Goal: Check status: Check status

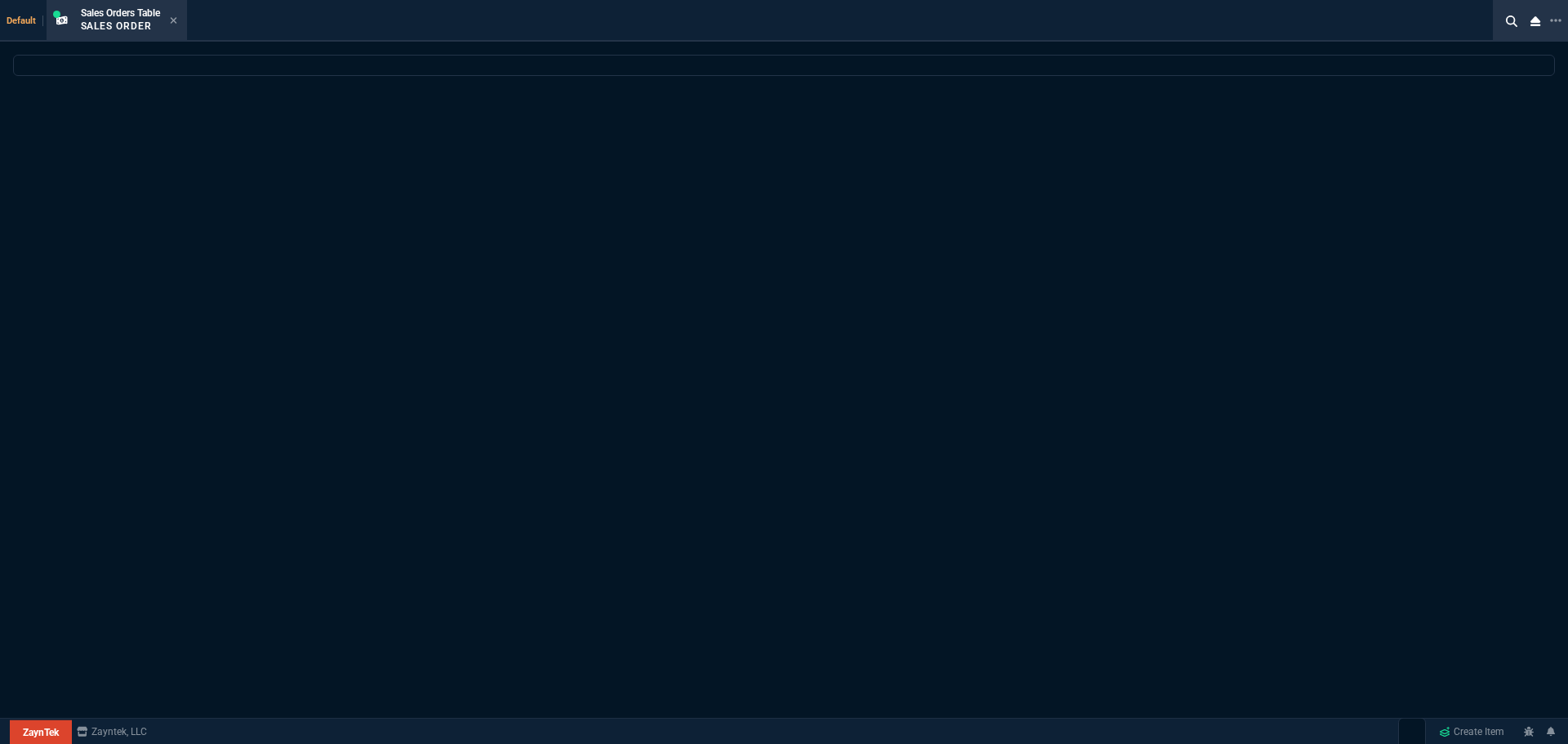
select select "4: SHAD"
click at [138, 30] on p "Sales Order" at bounding box center [120, 26] width 79 height 13
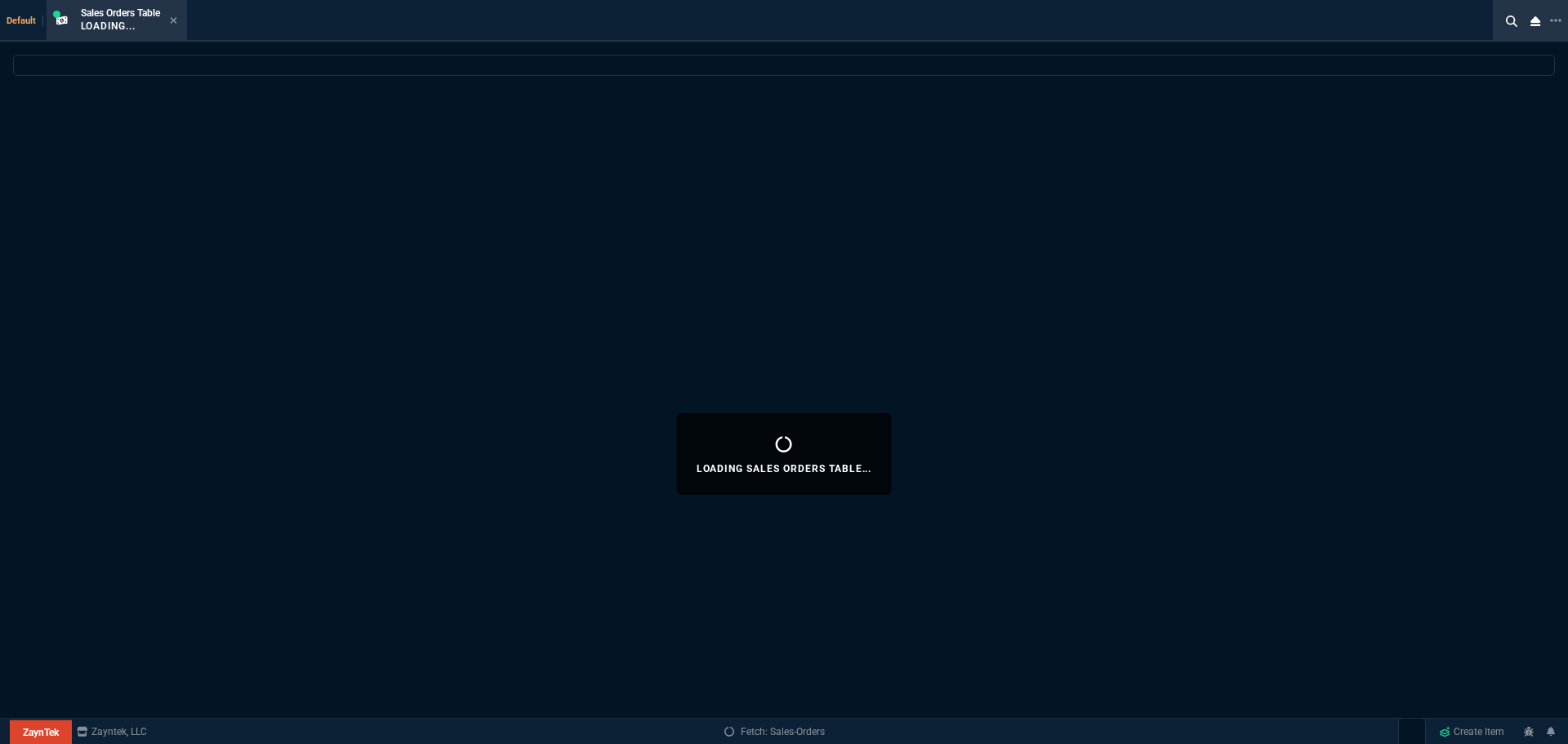
select select "4: SHAD"
select select
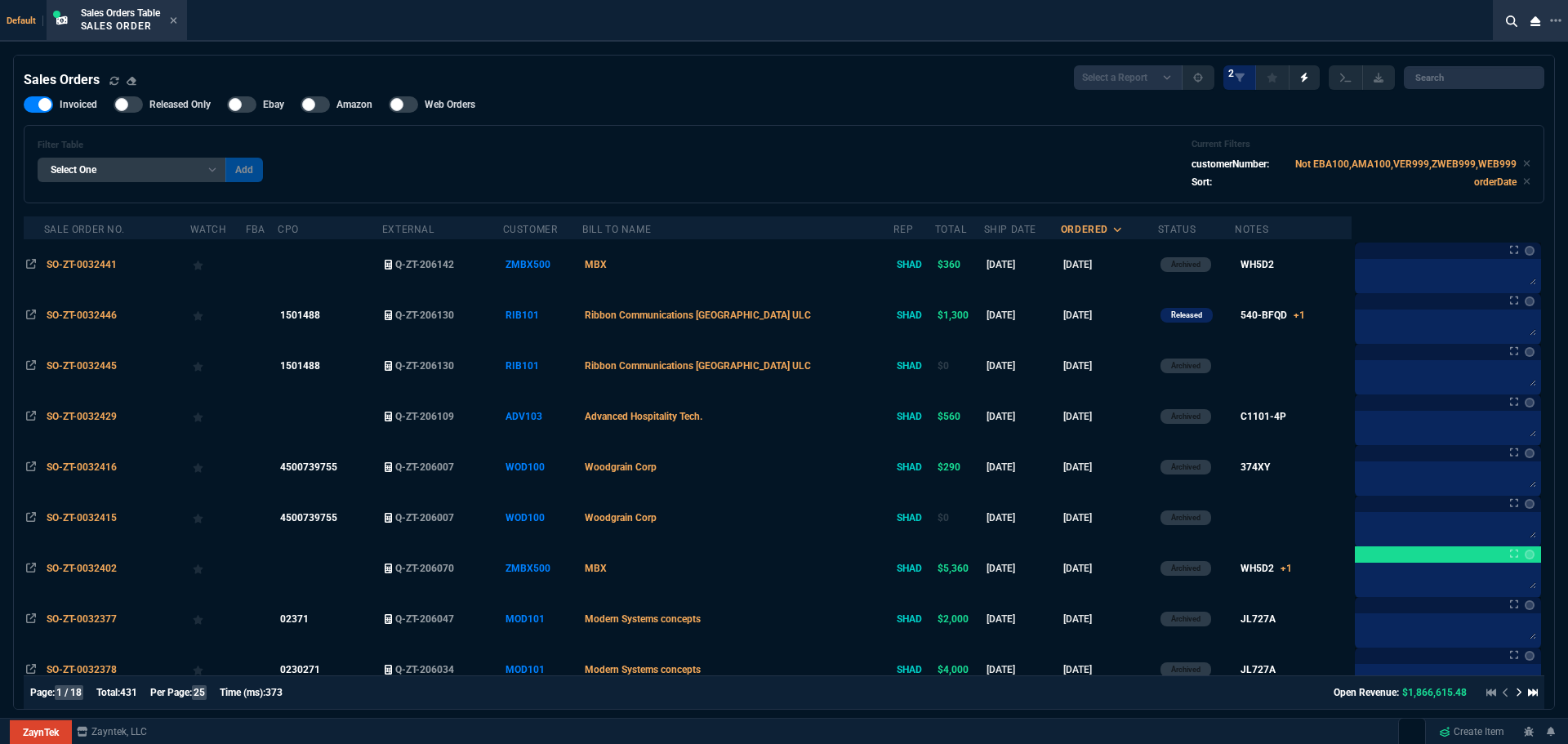
click at [106, 314] on span "SO-ZT-0032446" at bounding box center [81, 314] width 70 height 11
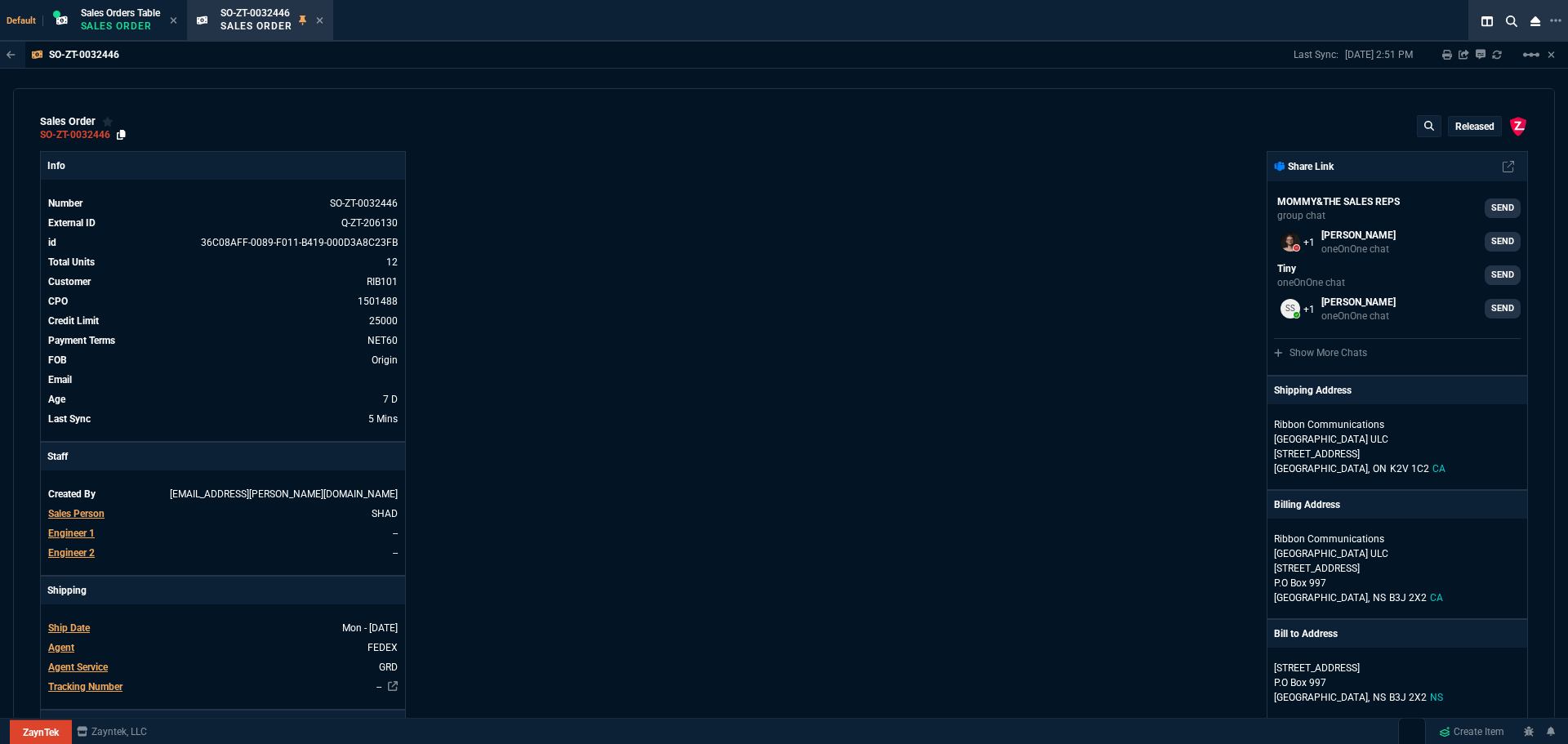
click at [120, 135] on icon at bounding box center [121, 134] width 9 height 10
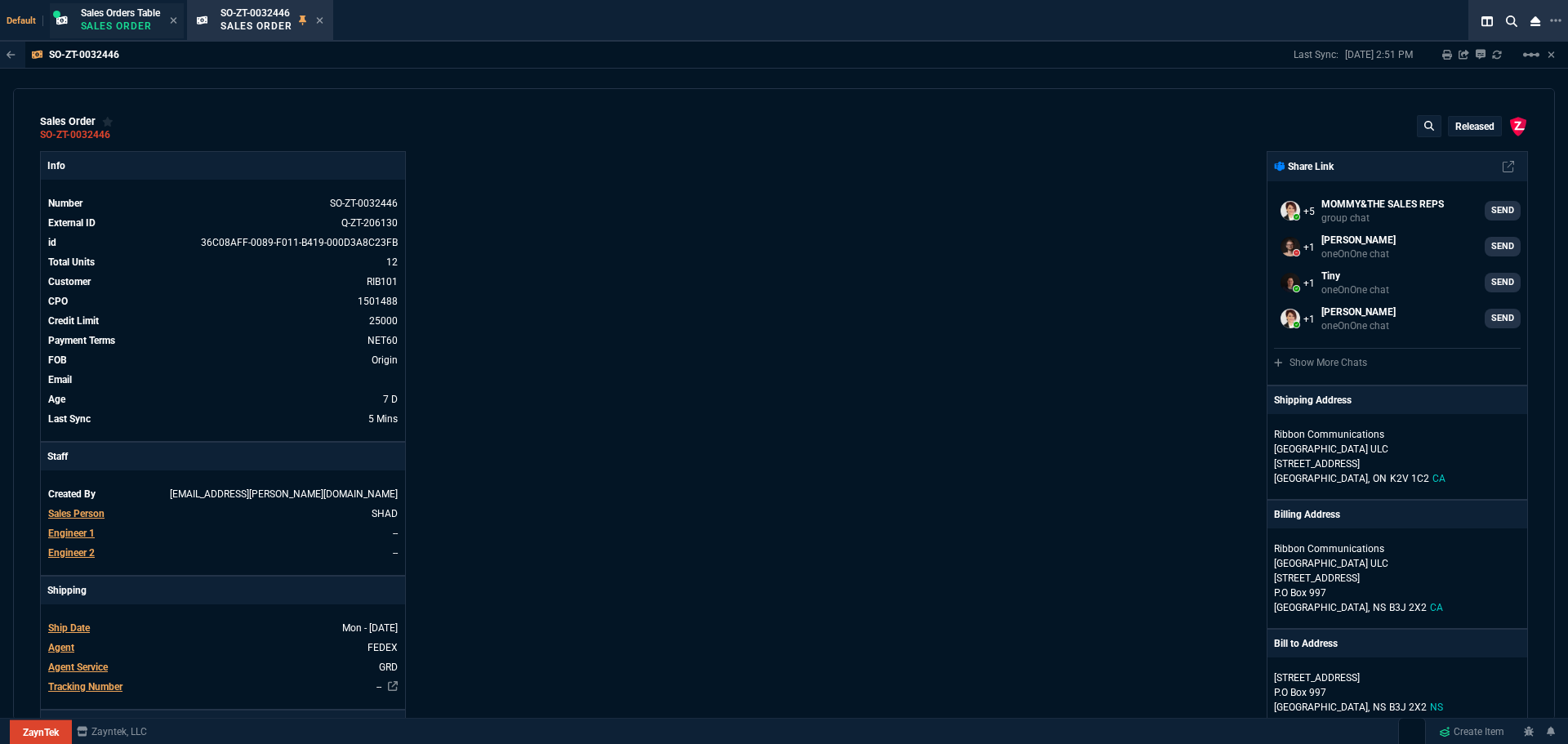
click at [132, 13] on span "Sales Orders Table" at bounding box center [120, 12] width 79 height 11
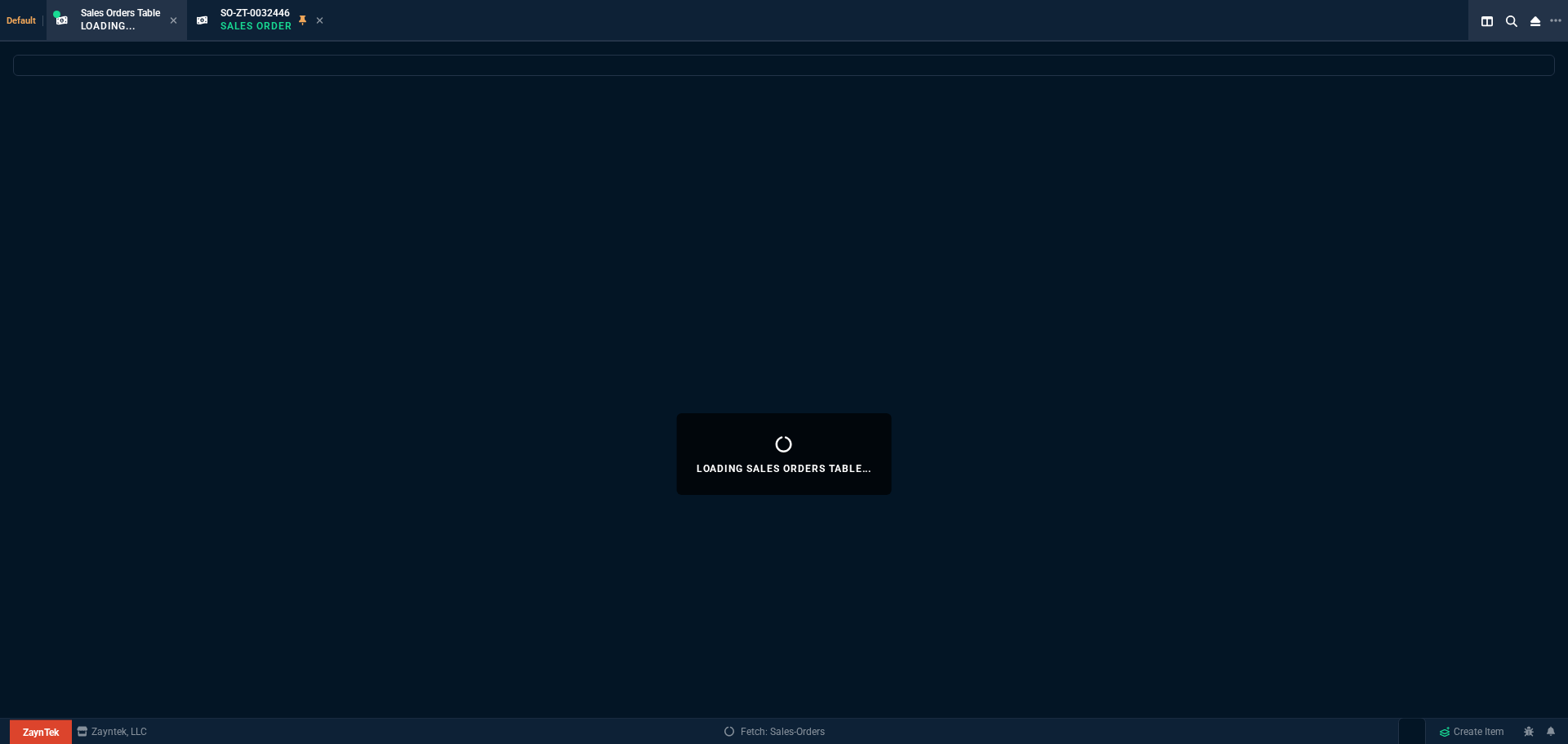
select select
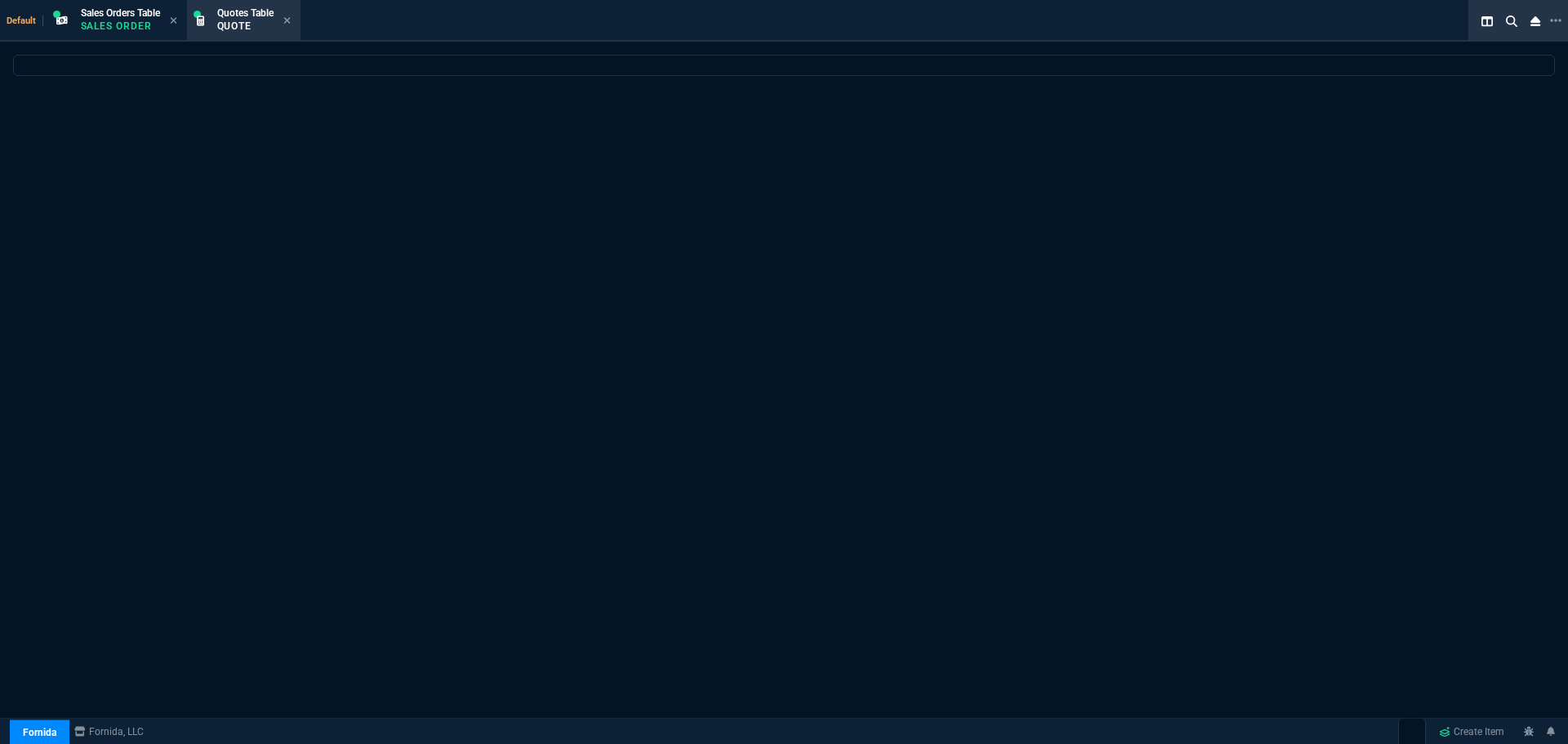
select select "4: SHAD"
click at [237, 17] on span "Quotes Table" at bounding box center [245, 12] width 56 height 11
click at [91, 21] on p "Sales Order" at bounding box center [120, 26] width 79 height 13
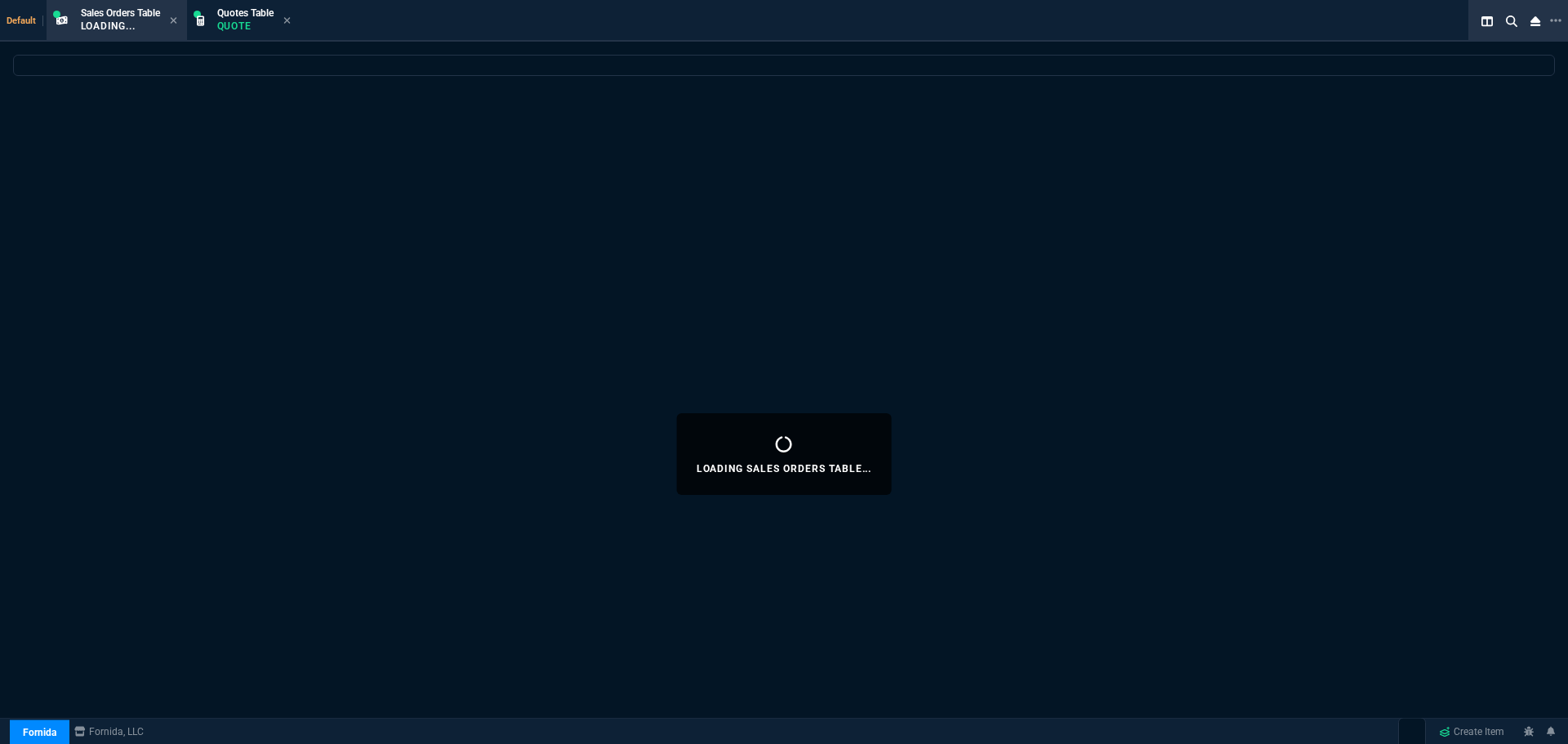
select select "4: SHAD"
select select
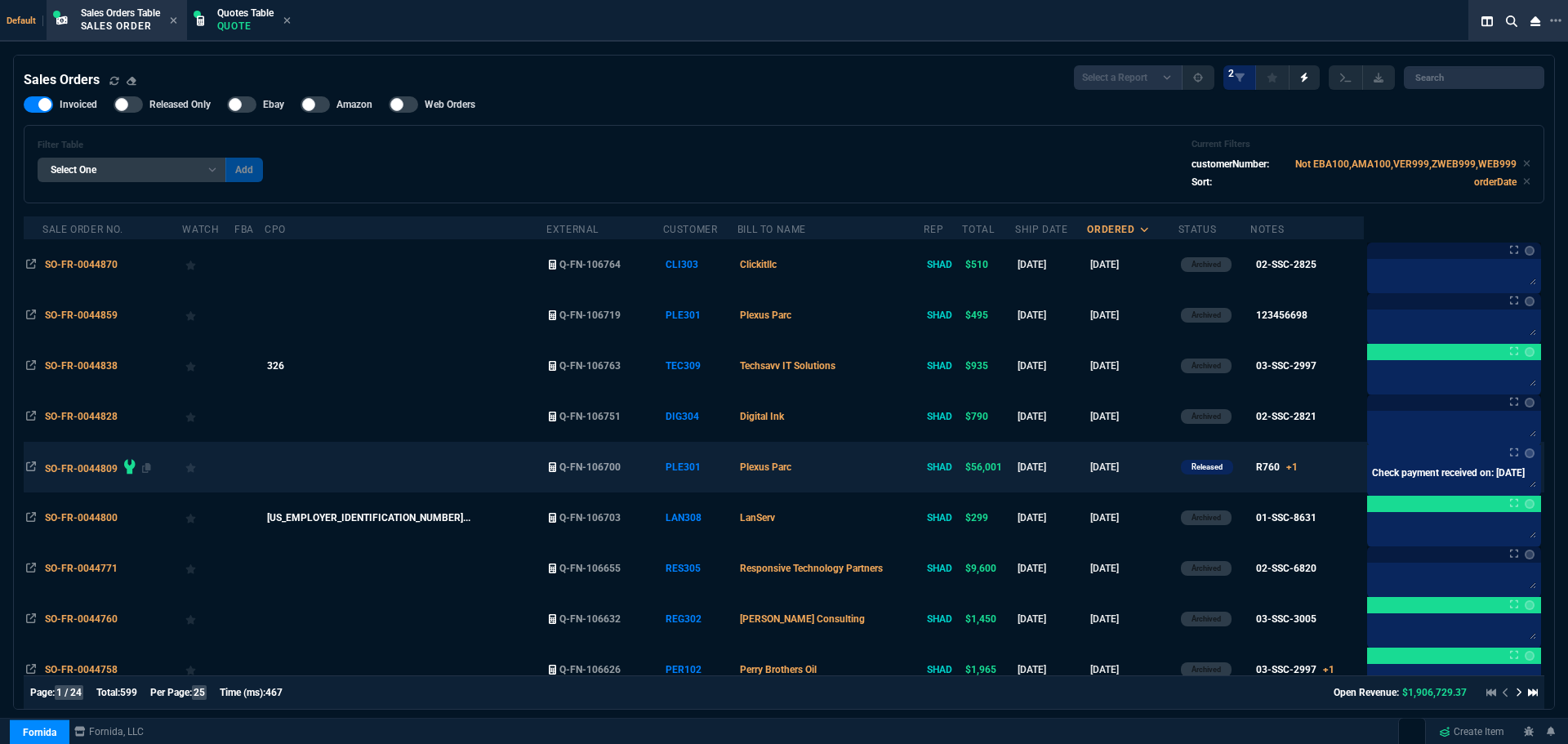
click at [61, 466] on span "SO-FR-0044809" at bounding box center [81, 468] width 73 height 11
